Goal: Navigation & Orientation: Understand site structure

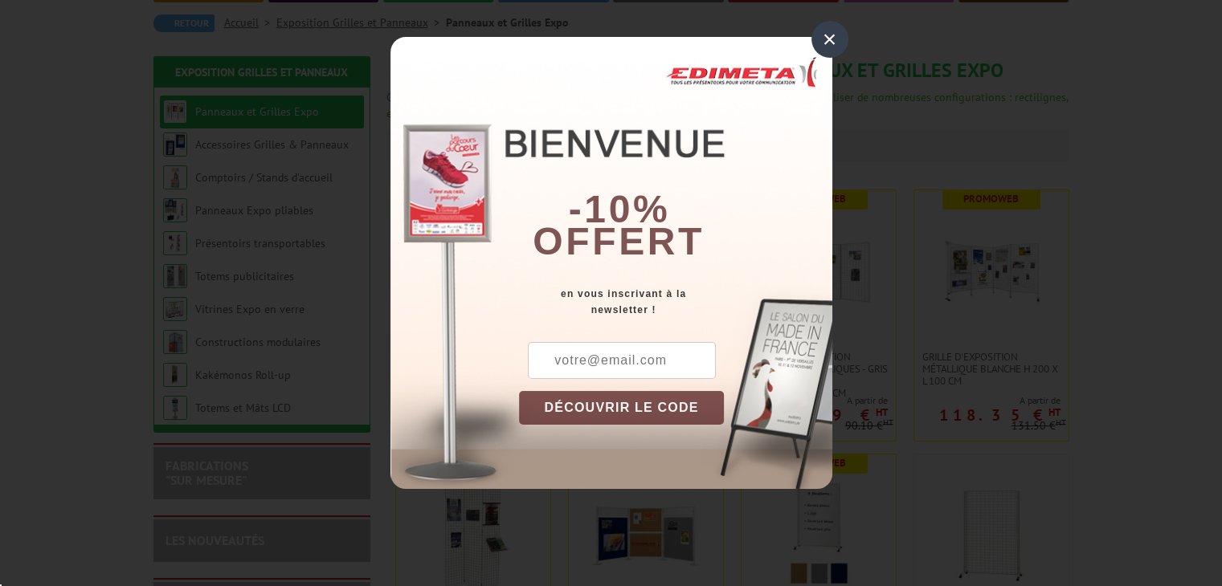
scroll to position [241, 0]
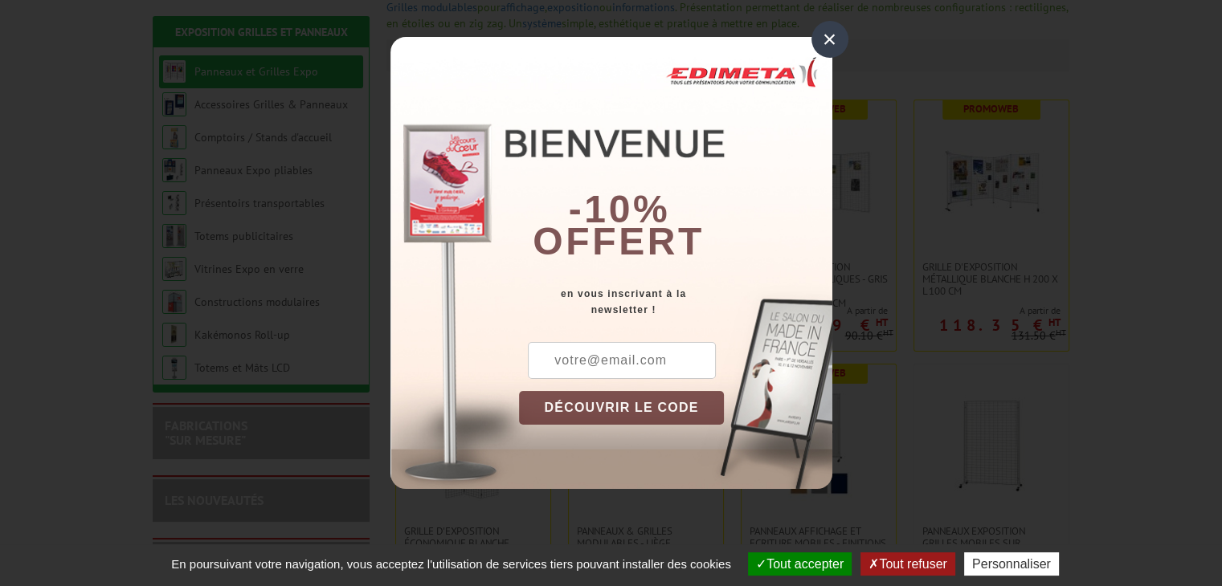
click at [826, 36] on div "×" at bounding box center [829, 39] width 37 height 37
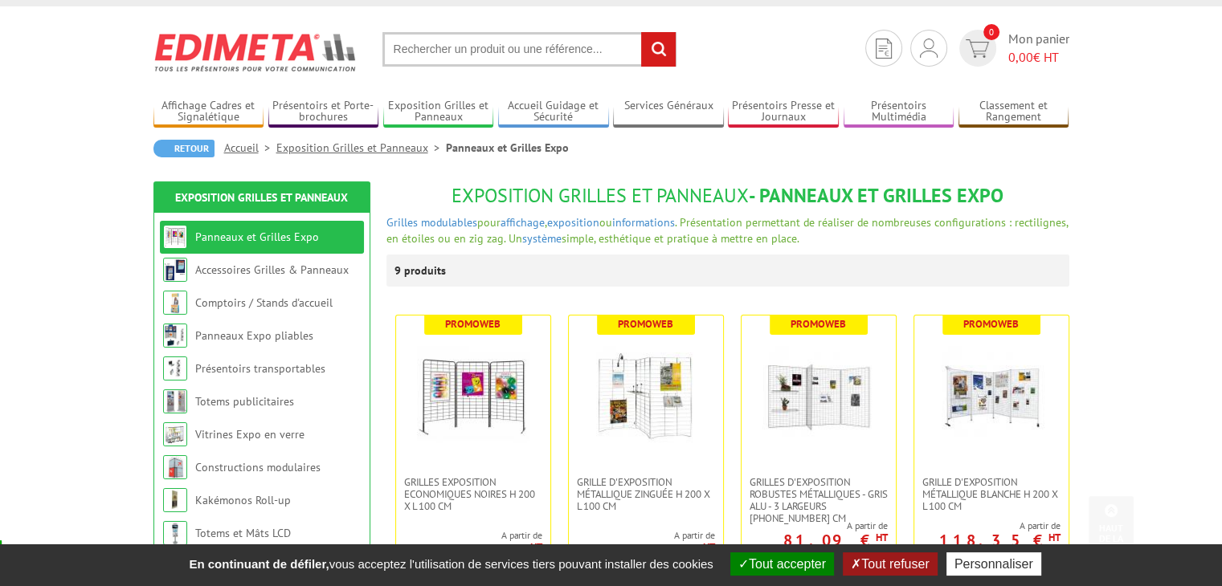
scroll to position [0, 0]
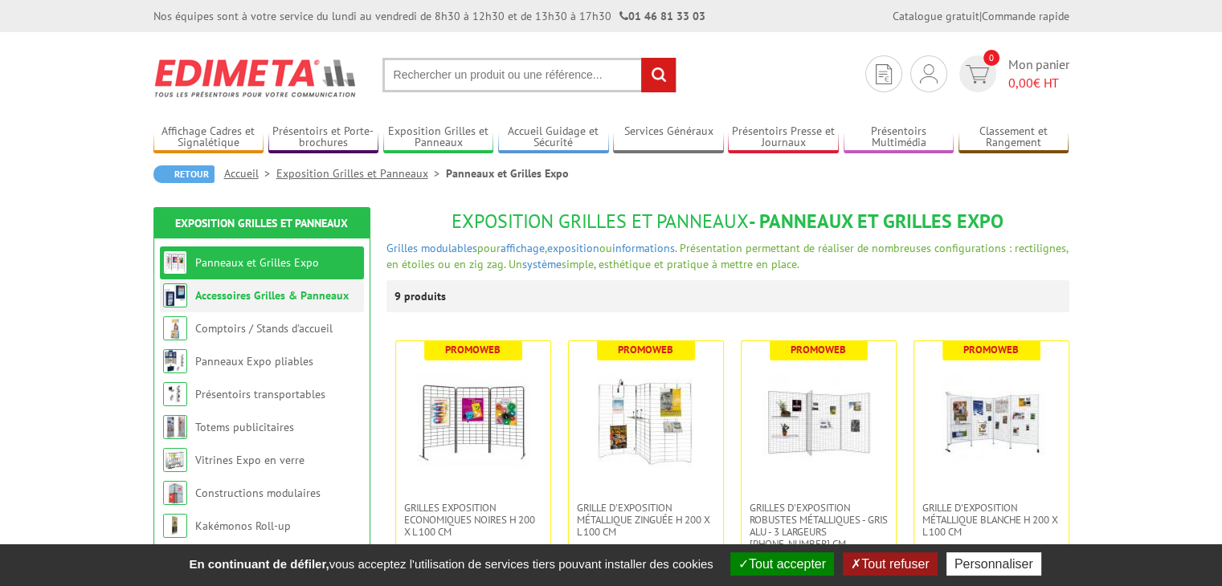
click at [231, 303] on link "Accessoires Grilles & Panneaux" at bounding box center [271, 295] width 153 height 14
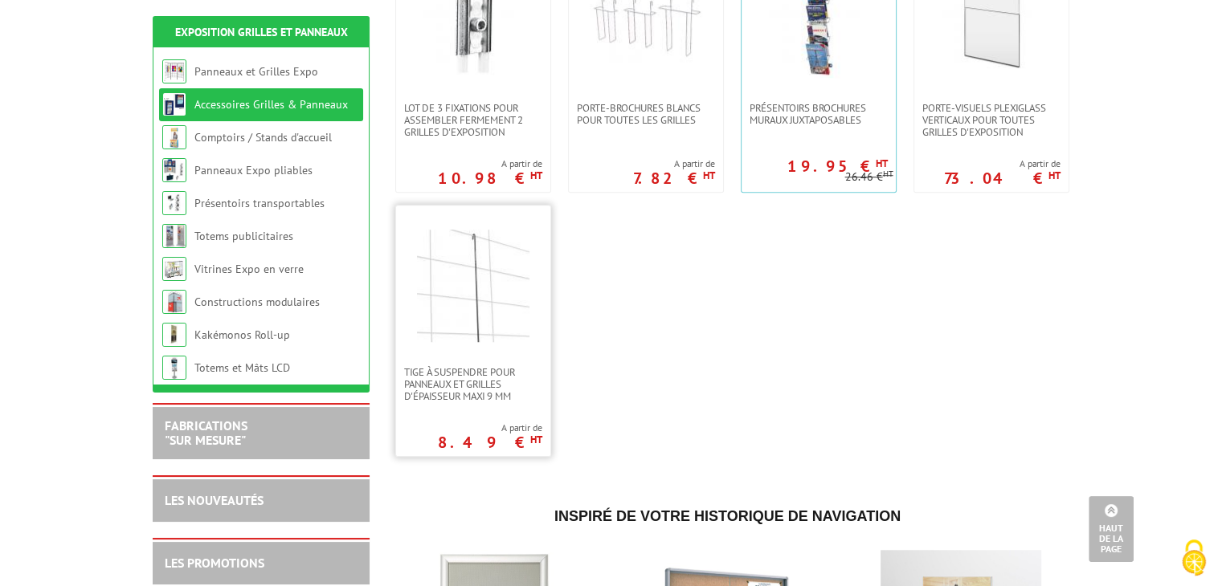
scroll to position [1205, 0]
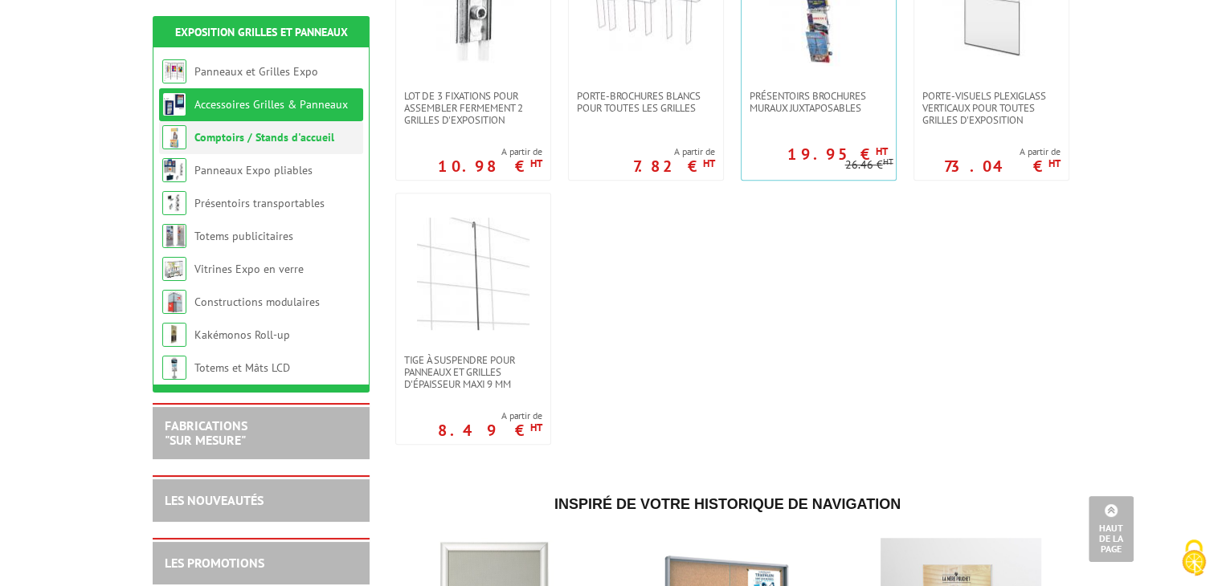
click at [300, 142] on link "Comptoirs / Stands d'accueil" at bounding box center [264, 137] width 140 height 14
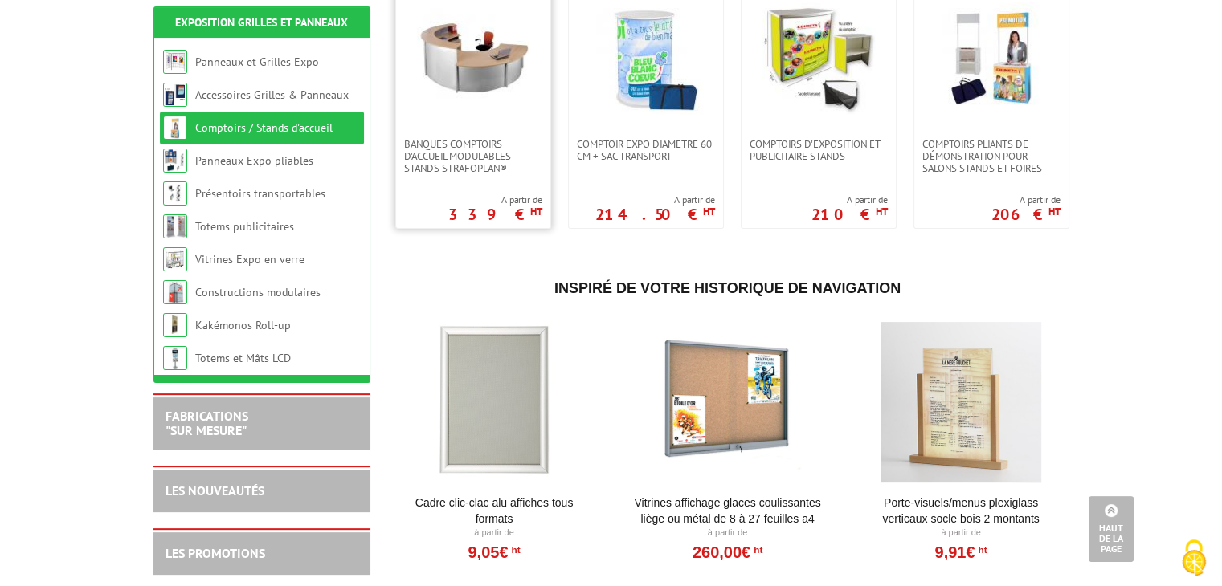
scroll to position [321, 0]
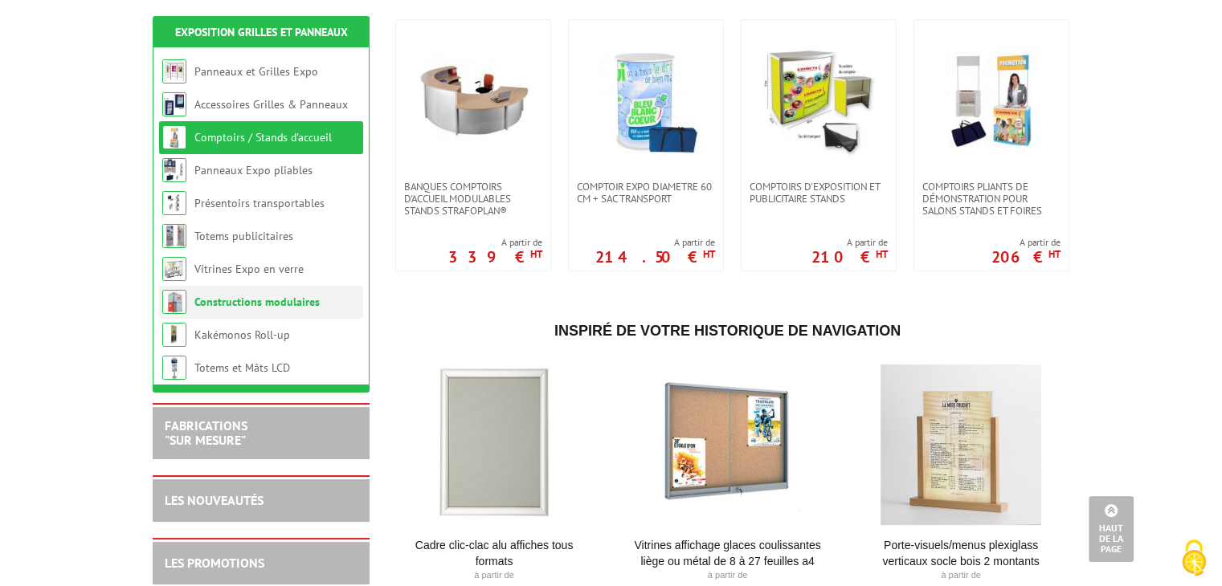
click at [305, 308] on link "Constructions modulaires" at bounding box center [256, 302] width 125 height 14
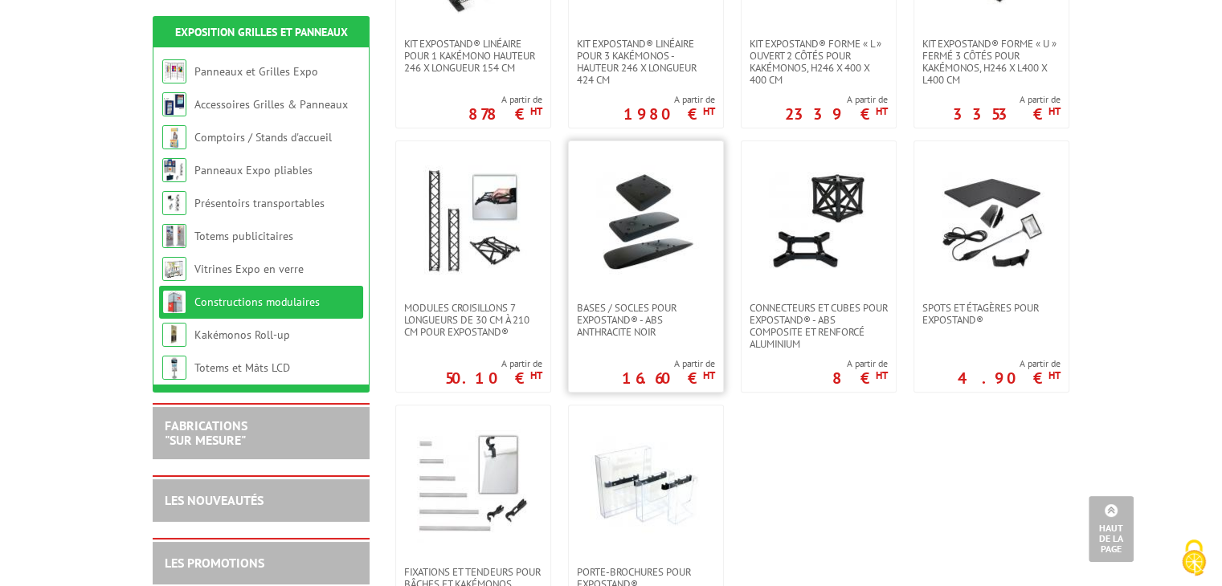
scroll to position [562, 0]
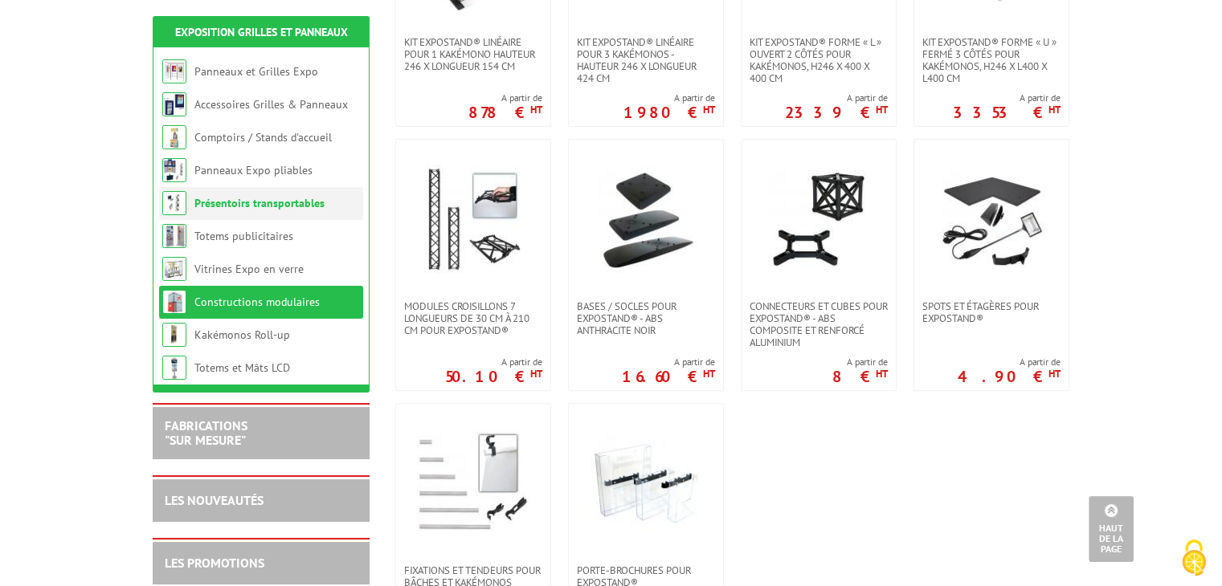
click at [296, 205] on link "Présentoirs transportables" at bounding box center [259, 203] width 130 height 14
